Goal: Task Accomplishment & Management: Complete application form

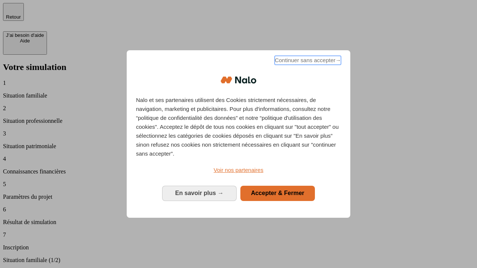
click at [307, 61] on span "Continuer sans accepter →" at bounding box center [308, 60] width 66 height 9
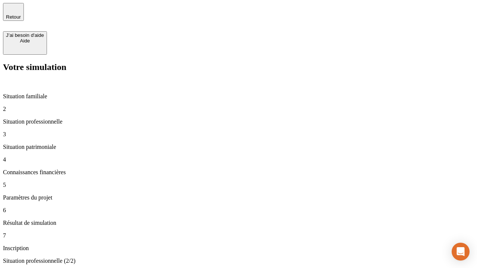
type input "30 000"
type input "40 000"
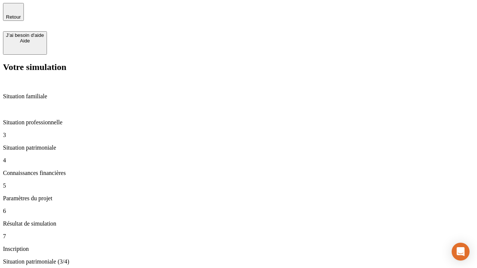
type input "1 100"
type input "20"
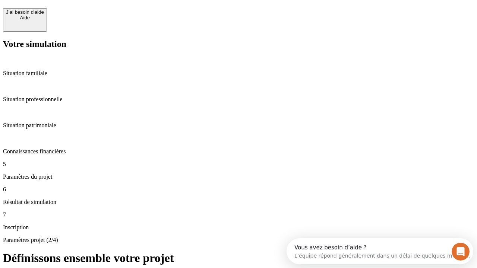
scroll to position [14, 0]
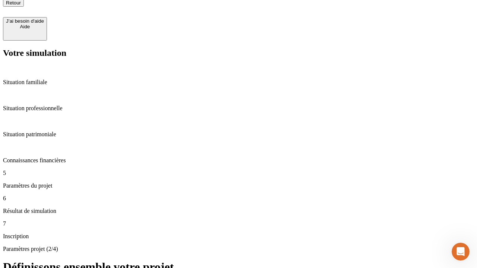
type input "40"
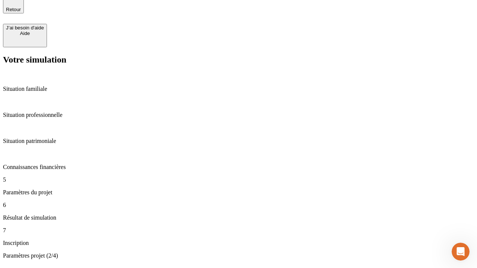
type input "62"
type input "50 000"
type input "640"
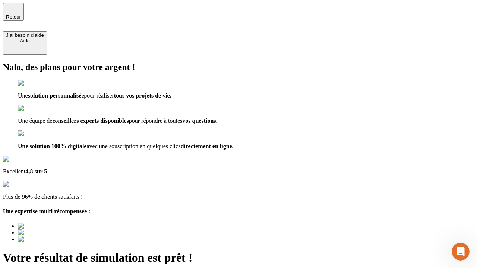
type input "[EMAIL_ADDRESS][DOMAIN_NAME]"
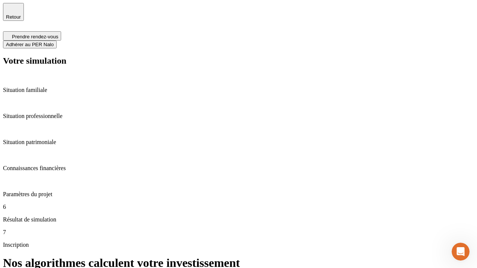
scroll to position [3, 0]
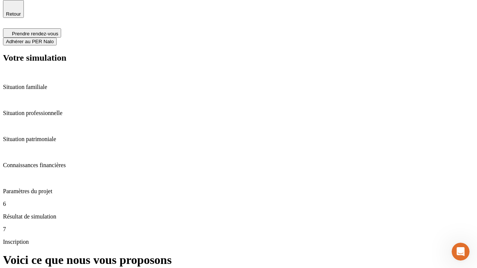
click at [54, 39] on span "Adhérer au PER Nalo" at bounding box center [30, 42] width 48 height 6
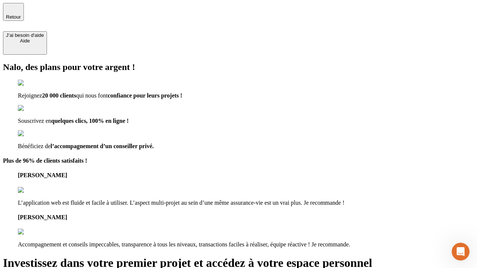
type input "[PERSON_NAME][EMAIL_ADDRESS][DOMAIN_NAME]"
